Goal: Information Seeking & Learning: Learn about a topic

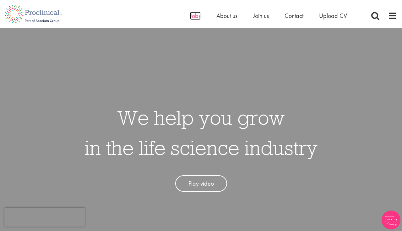
click at [193, 14] on span "Jobs" at bounding box center [195, 16] width 11 height 8
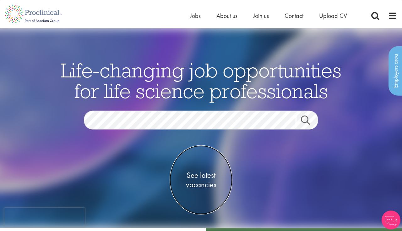
click at [197, 182] on span "See latest vacancies" at bounding box center [201, 179] width 63 height 19
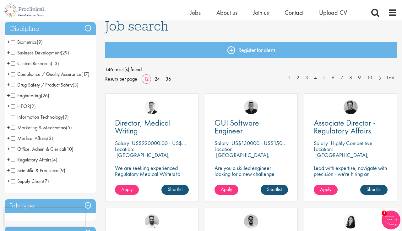
scroll to position [63, 0]
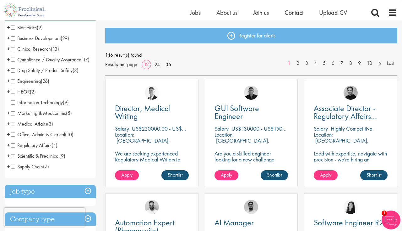
click at [11, 159] on span "Scientific & Preclinical" at bounding box center [35, 155] width 48 height 7
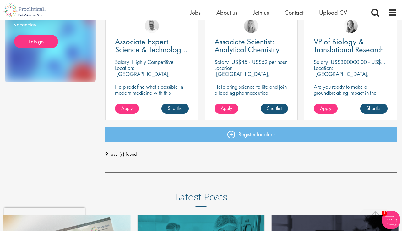
scroll to position [377, 0]
